Goal: Task Accomplishment & Management: Manage account settings

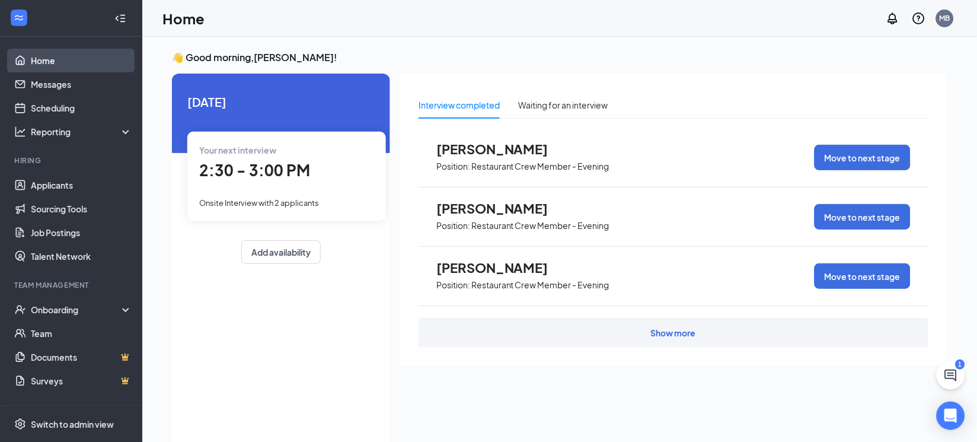
click at [91, 60] on link "Home" at bounding box center [81, 61] width 101 height 24
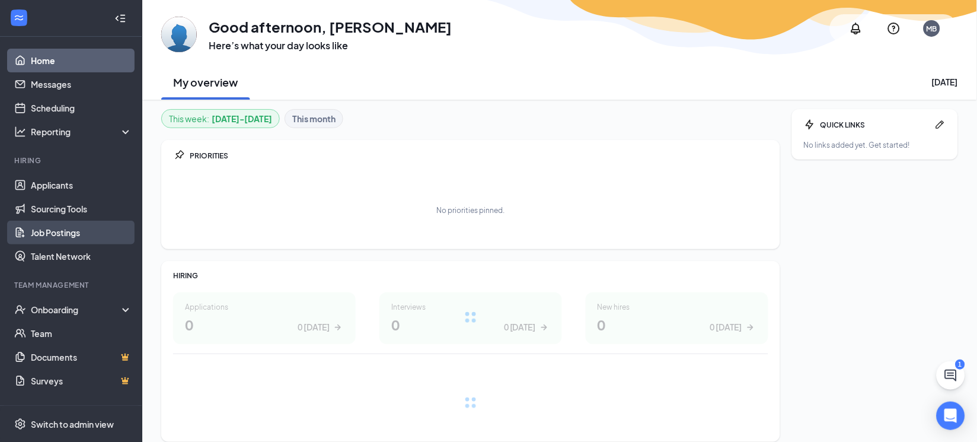
click at [83, 230] on link "Job Postings" at bounding box center [81, 233] width 101 height 24
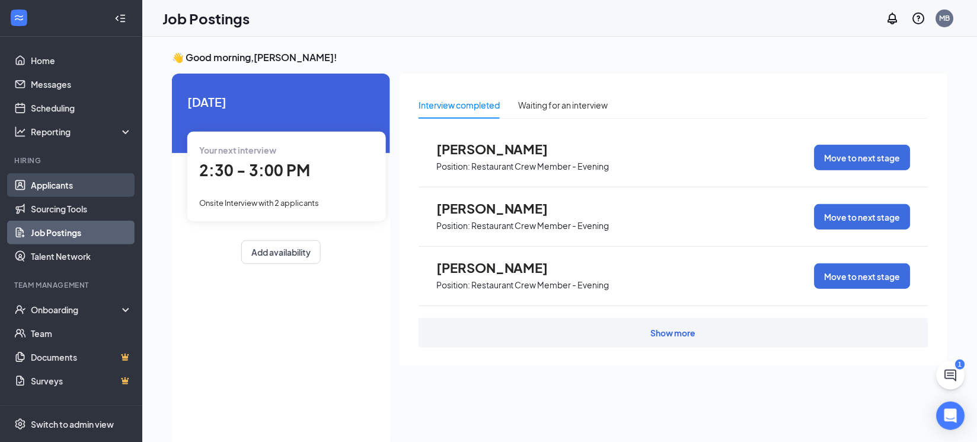
click at [71, 186] on link "Applicants" at bounding box center [81, 185] width 101 height 24
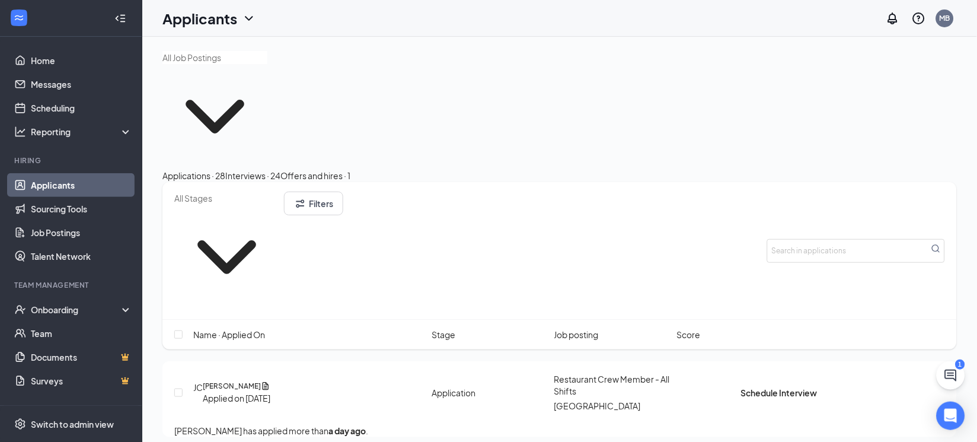
click at [95, 181] on link "Applicants" at bounding box center [81, 185] width 101 height 24
click at [205, 113] on icon "ChevronDown" at bounding box center [215, 117] width 59 height 34
click at [69, 235] on link "Job Postings" at bounding box center [81, 233] width 101 height 24
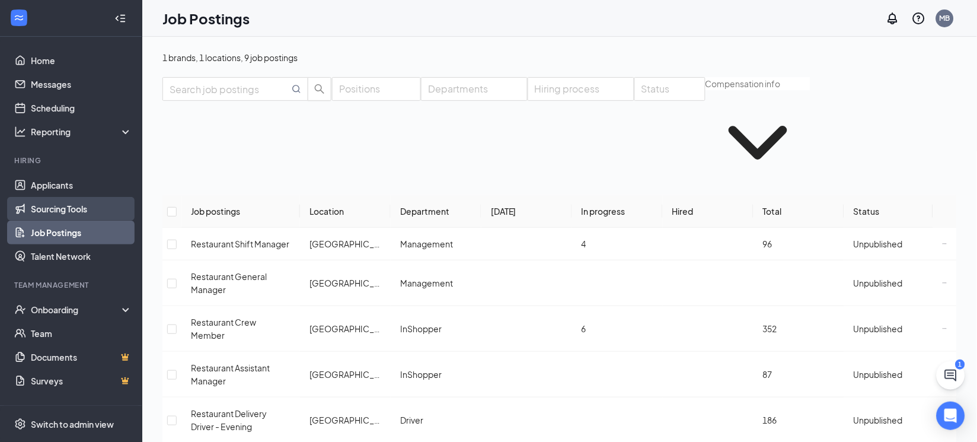
click at [71, 207] on link "Sourcing Tools" at bounding box center [81, 209] width 101 height 24
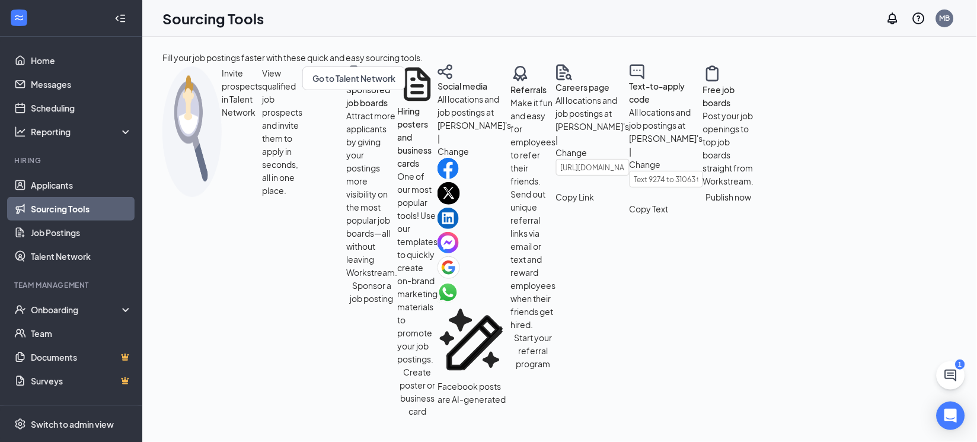
click at [72, 198] on link "Sourcing Tools" at bounding box center [81, 209] width 101 height 24
click at [75, 184] on link "Applicants" at bounding box center [81, 185] width 101 height 24
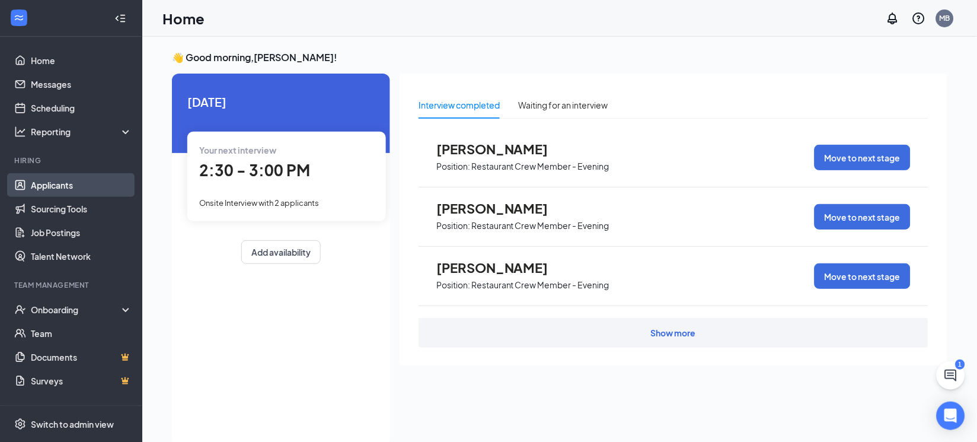
click at [101, 186] on link "Applicants" at bounding box center [81, 185] width 101 height 24
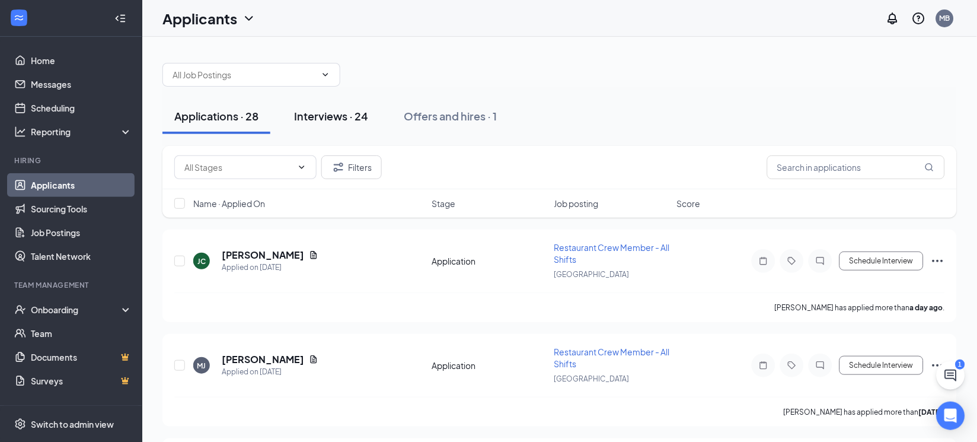
click at [335, 119] on div "Interviews · 24" at bounding box center [331, 115] width 74 height 15
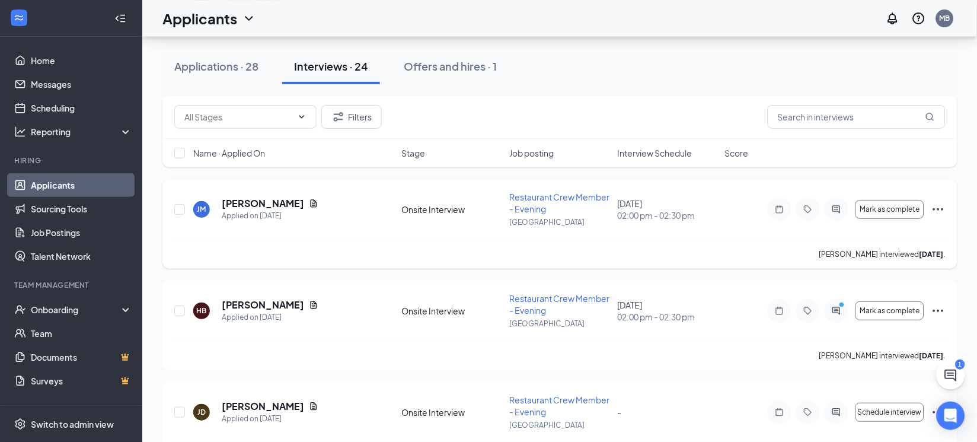
scroll to position [963, 0]
click at [178, 207] on input "checkbox" at bounding box center [179, 208] width 11 height 11
checkbox input "true"
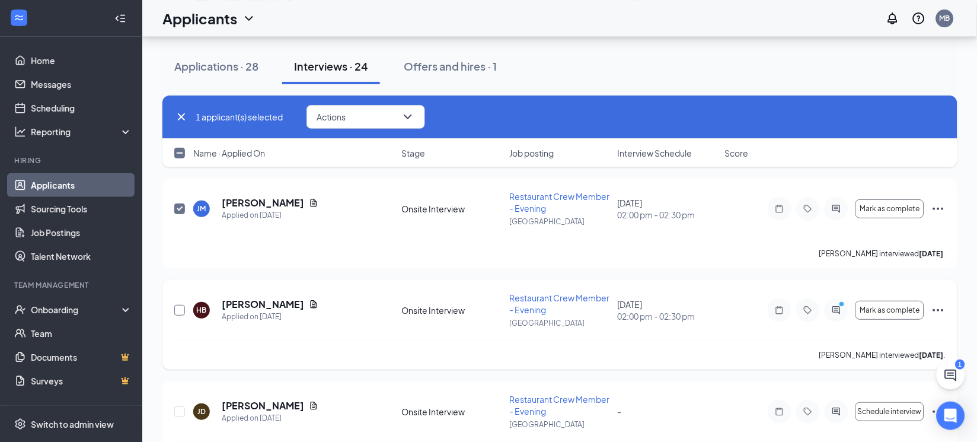
click at [180, 309] on input "checkbox" at bounding box center [179, 310] width 11 height 11
checkbox input "true"
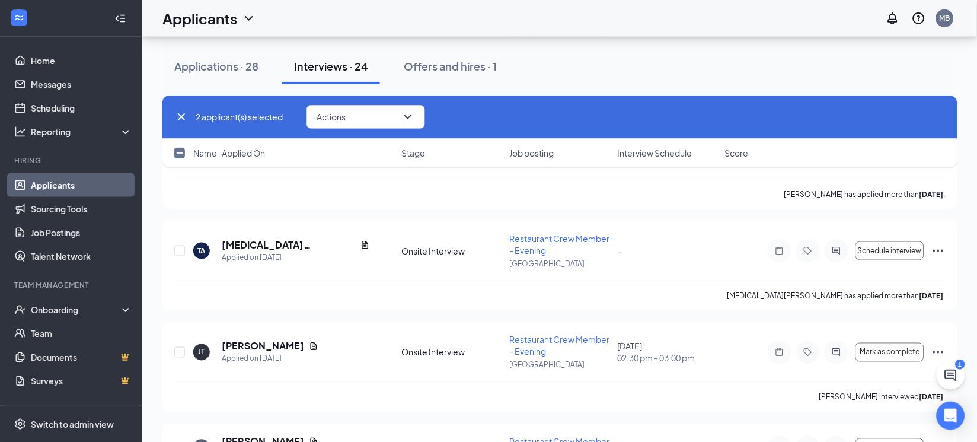
scroll to position [1260, 0]
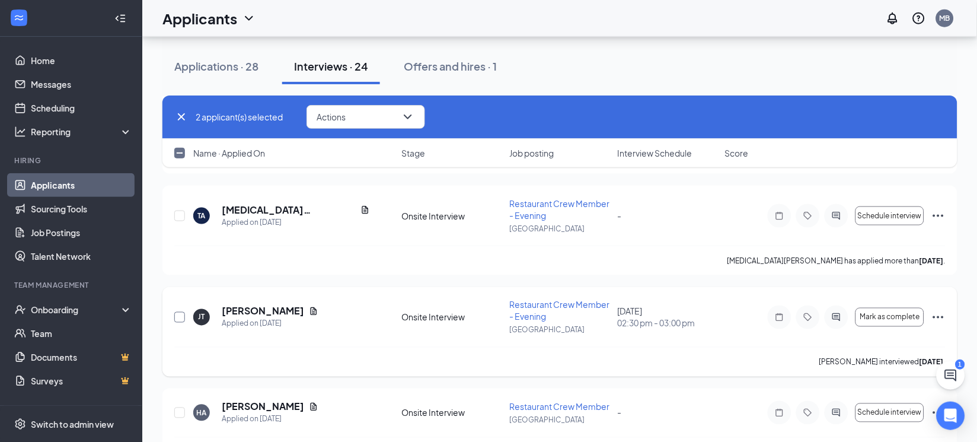
click at [178, 316] on input "checkbox" at bounding box center [179, 317] width 11 height 11
checkbox input "true"
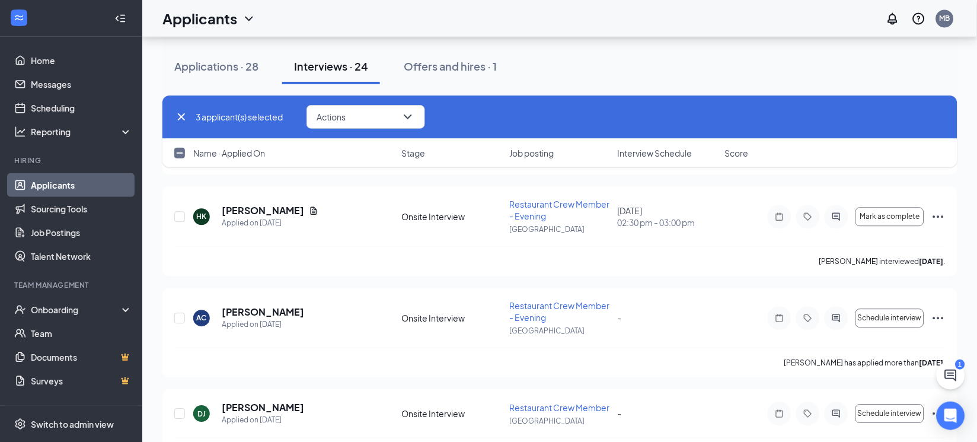
scroll to position [1556, 0]
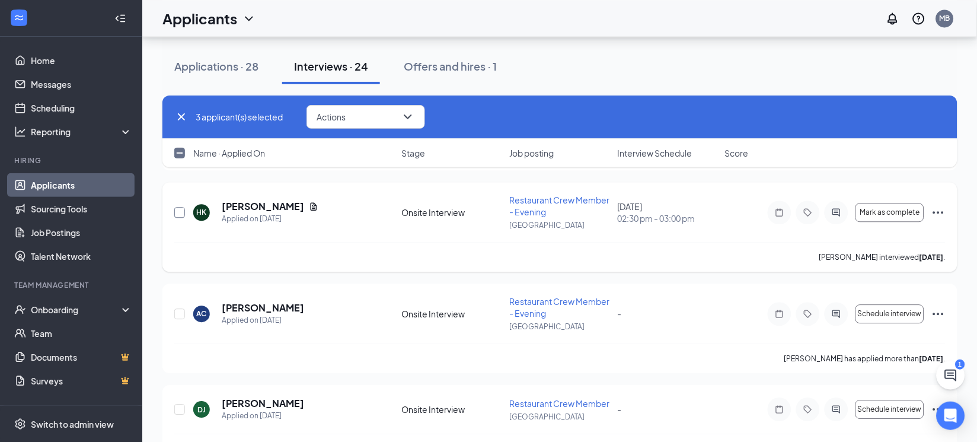
click at [178, 212] on input "checkbox" at bounding box center [179, 212] width 11 height 11
checkbox input "true"
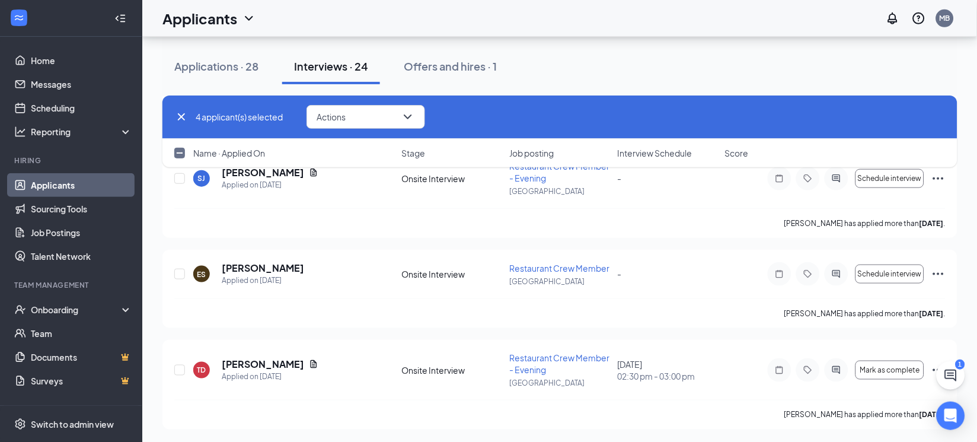
scroll to position [2166, 0]
click at [403, 122] on icon "ChevronDown" at bounding box center [408, 117] width 14 height 14
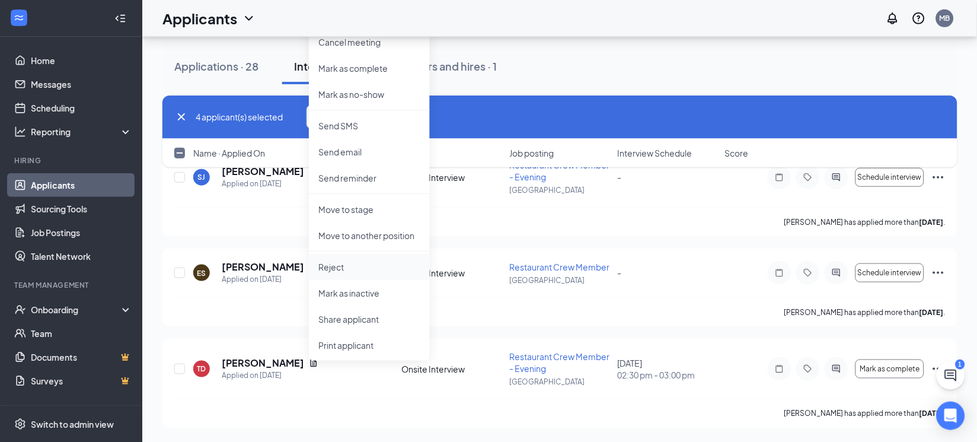
click at [349, 272] on p "Reject" at bounding box center [369, 267] width 102 height 12
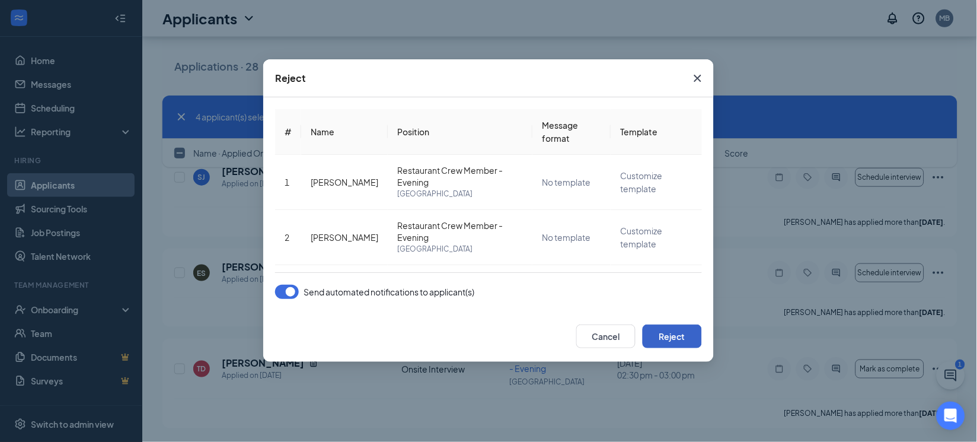
click at [676, 338] on button "Reject" at bounding box center [672, 336] width 59 height 24
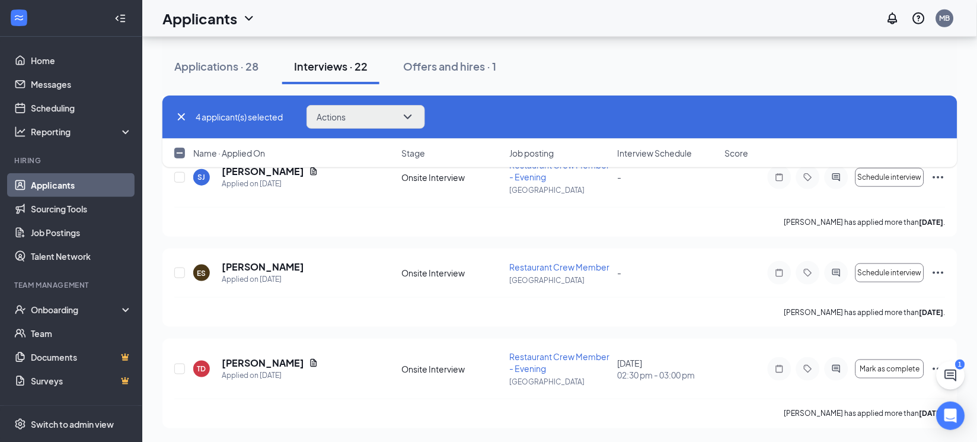
checkbox input "false"
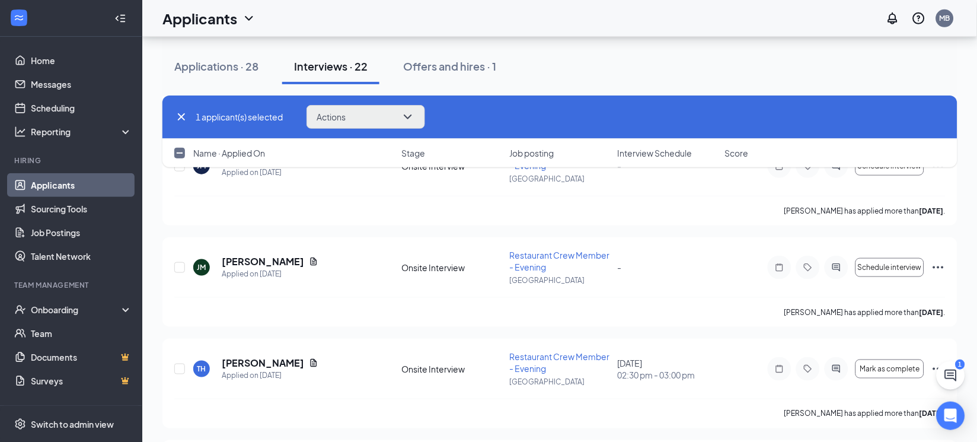
scroll to position [2132, 0]
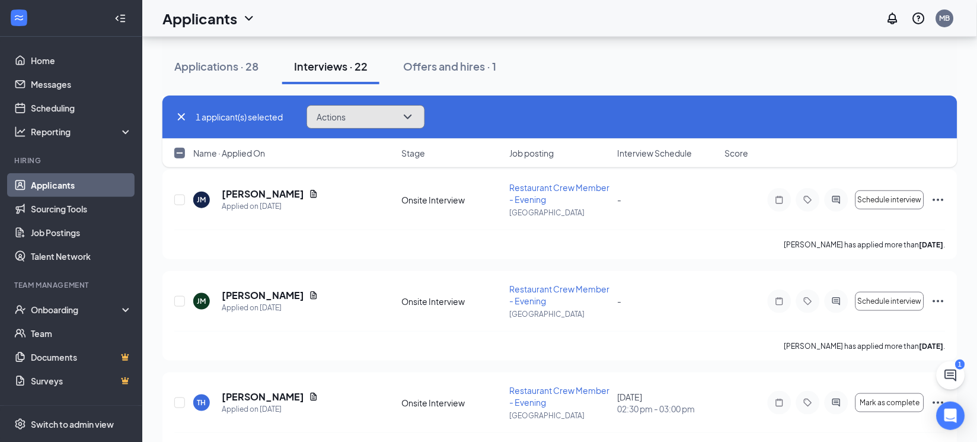
click at [411, 114] on icon "ChevronDown" at bounding box center [408, 117] width 14 height 14
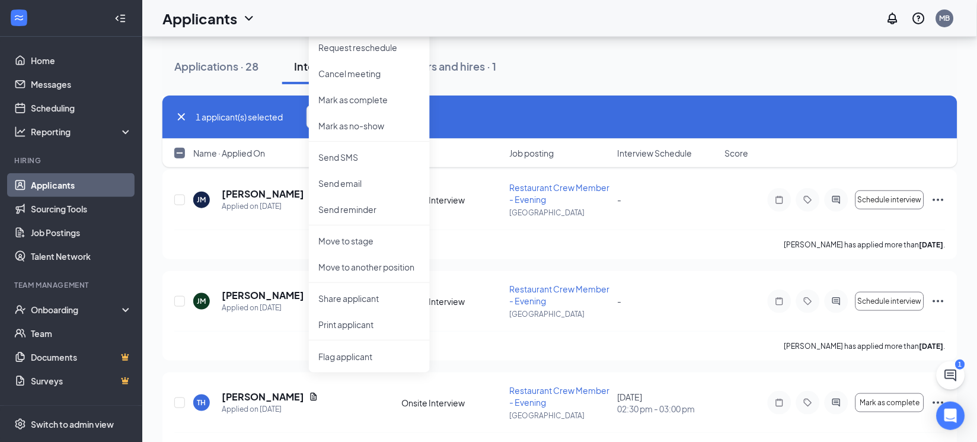
click at [671, 60] on div "Applications · 28 Interviews · 22 Offers and hires · 1" at bounding box center [559, 67] width 795 height 36
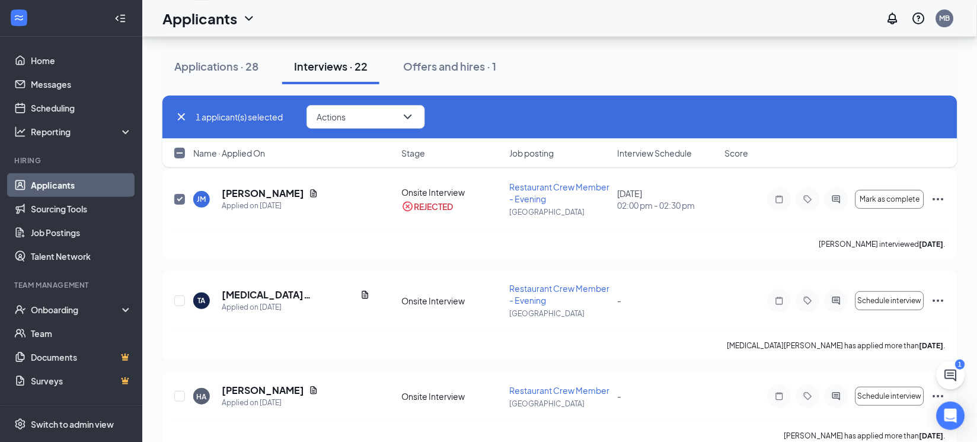
scroll to position [946, 0]
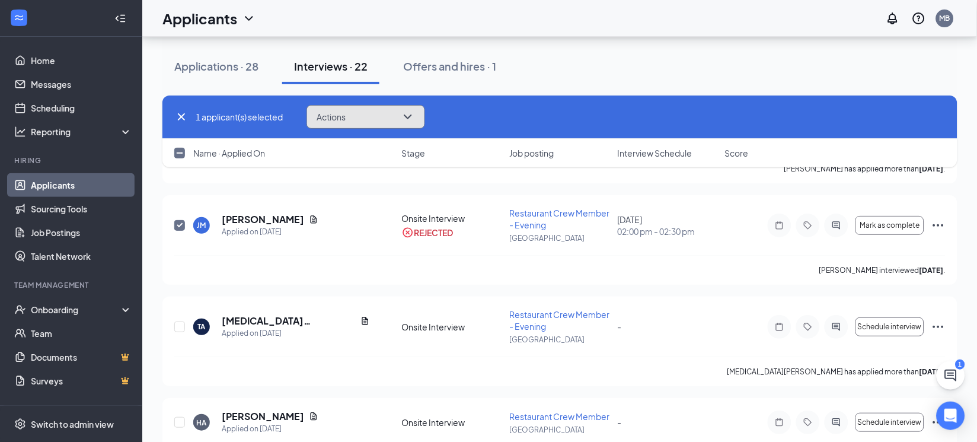
click at [411, 117] on icon "ChevronDown" at bounding box center [408, 117] width 14 height 14
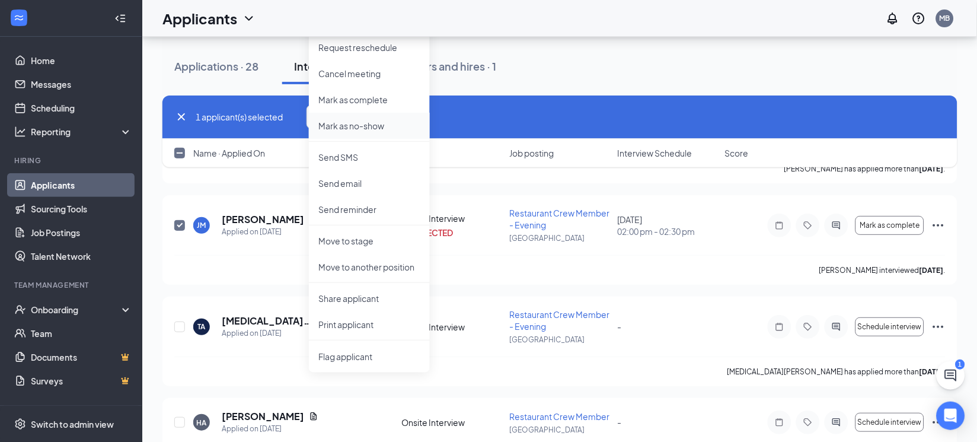
click at [373, 124] on p "Mark as no-show" at bounding box center [369, 126] width 102 height 12
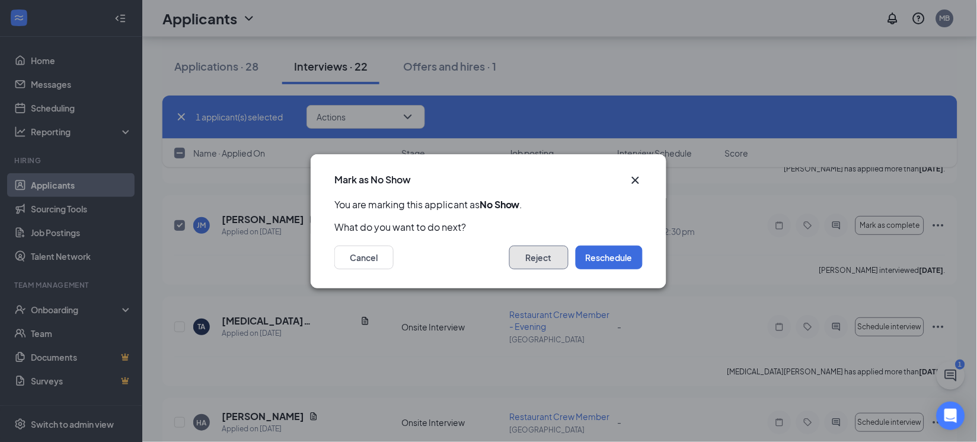
click at [545, 261] on button "Reject" at bounding box center [538, 257] width 59 height 24
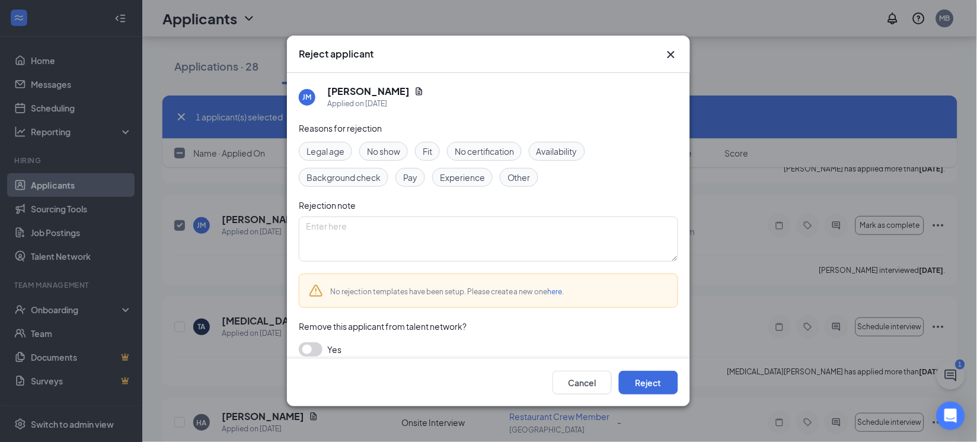
click at [382, 151] on span "No show" at bounding box center [383, 151] width 33 height 13
click at [649, 391] on button "Reject" at bounding box center [648, 383] width 59 height 24
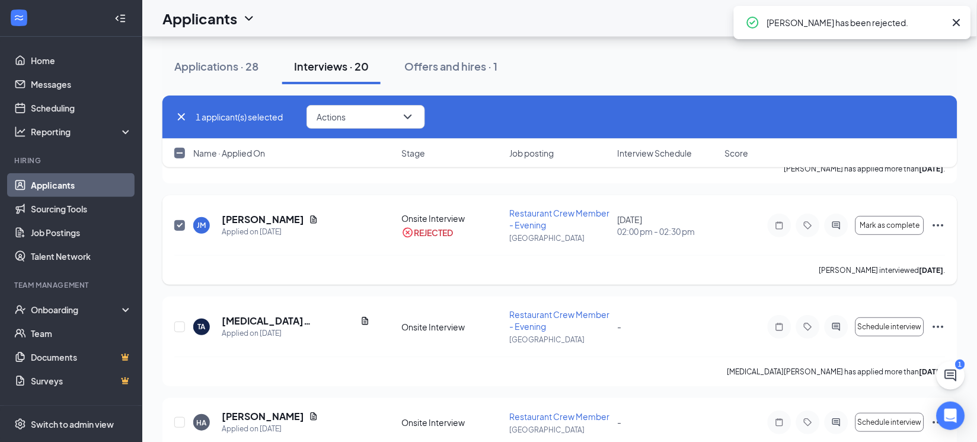
checkbox input "false"
